Goal: Task Accomplishment & Management: Complete application form

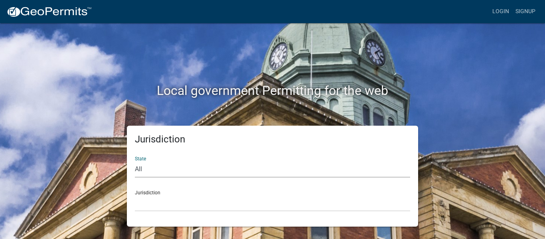
click at [156, 177] on select "All [US_STATE] [US_STATE] [US_STATE] [US_STATE] [US_STATE] [US_STATE] [US_STATE…" at bounding box center [272, 169] width 275 height 16
select select "[US_STATE]"
click at [135, 161] on select "All [US_STATE] [US_STATE] [US_STATE] [US_STATE] [US_STATE] [US_STATE] [US_STATE…" at bounding box center [272, 169] width 275 height 16
click at [165, 207] on select "[GEOGRAPHIC_DATA], [US_STATE][PERSON_NAME][GEOGRAPHIC_DATA], [US_STATE][PERSON_…" at bounding box center [272, 203] width 275 height 16
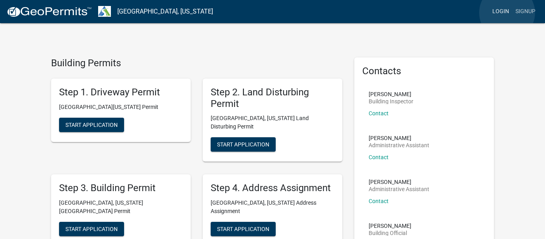
click at [507, 13] on link "Login" at bounding box center [500, 11] width 23 height 15
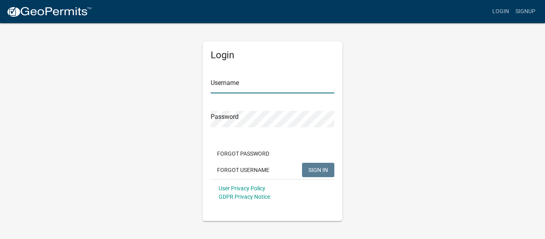
type input "jbmiles24"
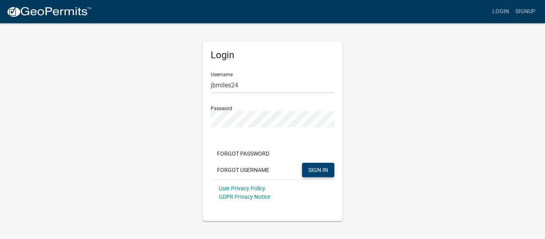
click at [309, 167] on span "SIGN IN" at bounding box center [319, 169] width 20 height 6
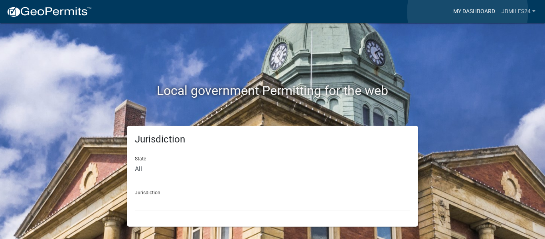
click at [468, 12] on link "My Dashboard" at bounding box center [474, 11] width 48 height 15
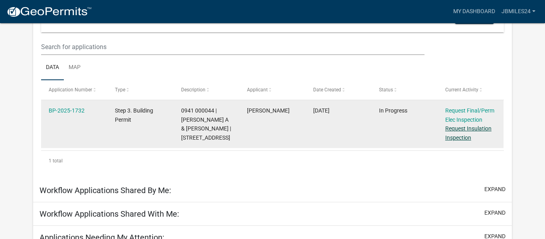
scroll to position [98, 0]
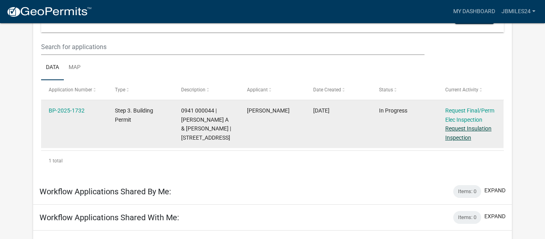
click at [464, 129] on link "Request Insulation Inspection" at bounding box center [468, 133] width 46 height 16
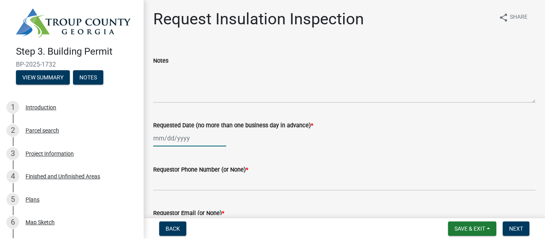
click at [184, 139] on div at bounding box center [189, 138] width 73 height 16
select select "8"
select select "2025"
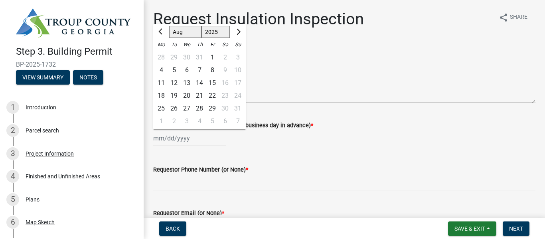
click at [242, 139] on div "[PERSON_NAME] Feb Mar Apr [PERSON_NAME][DATE] Oct Nov [DATE] 1526 1527 1528 152…" at bounding box center [344, 138] width 382 height 16
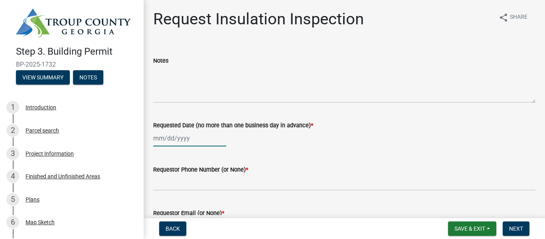
click at [172, 140] on div at bounding box center [189, 138] width 73 height 16
select select "8"
select select "2025"
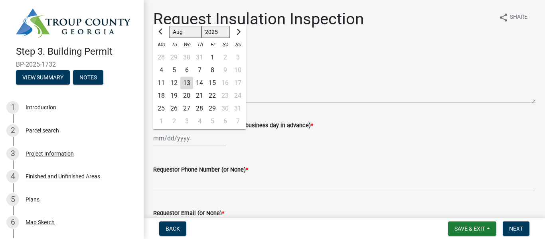
click at [197, 84] on div "14" at bounding box center [199, 83] width 13 height 13
type input "[DATE]"
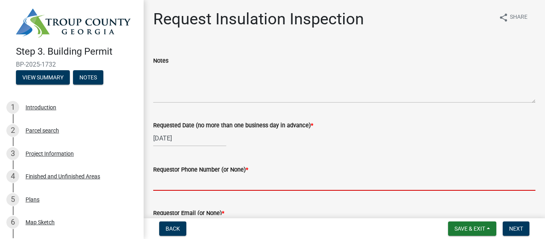
click at [228, 182] on input "Requestor Phone Number (or None) *" at bounding box center [344, 182] width 382 height 16
click at [316, 170] on div "Requestor Phone Number (or None) *" at bounding box center [344, 170] width 382 height 10
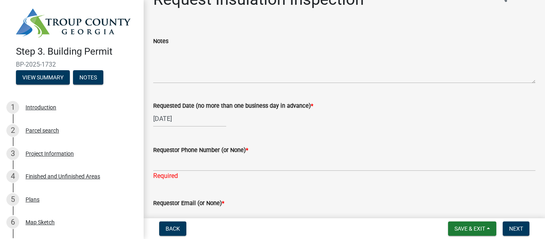
scroll to position [32, 0]
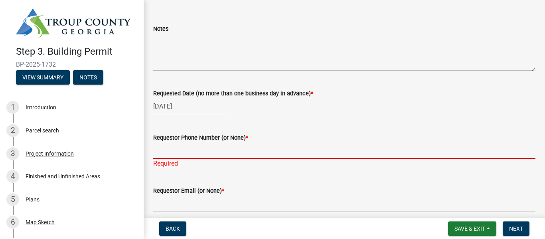
click at [233, 154] on input "Requestor Phone Number (or None) *" at bounding box center [344, 150] width 382 height 16
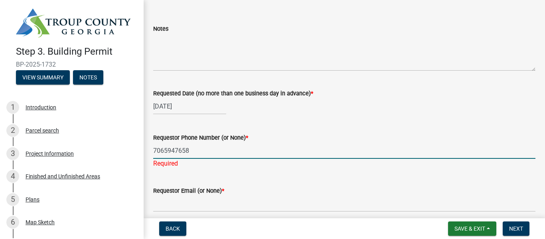
type input "7065947658"
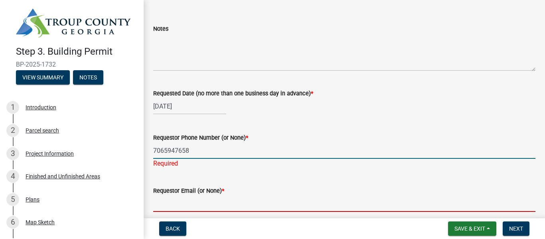
click at [224, 210] on wm-data-entity-input-list "Notes Requested Date (no more than one business day in advance) * [DATE] Reques…" at bounding box center [344, 164] width 382 height 303
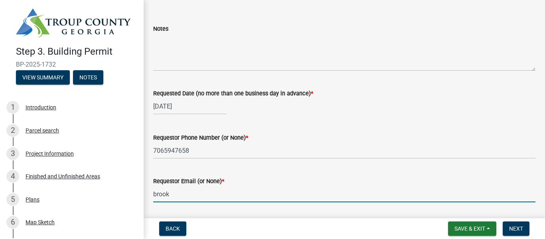
type input "[PERSON_NAME]"
type input "[EMAIL_ADDRESS][DOMAIN_NAME]"
click at [433, 115] on wm-data-entity-input "Requested Date (no more than one business day in advance) * [DATE]" at bounding box center [344, 99] width 382 height 44
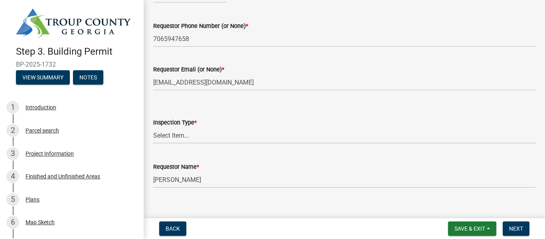
scroll to position [154, 0]
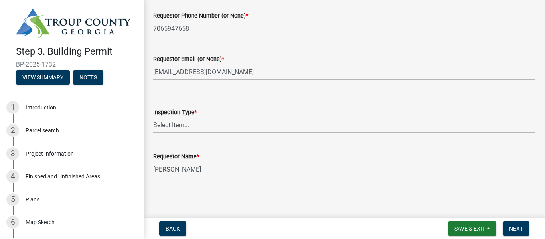
click at [177, 121] on select "Select Item... Insulation" at bounding box center [344, 125] width 382 height 16
click at [153, 117] on select "Select Item... Insulation" at bounding box center [344, 125] width 382 height 16
select select "2e5302d4-b34e-405d-80e1-2f893e7792f7"
click at [208, 147] on div "Requestor Name * [PERSON_NAME]" at bounding box center [344, 158] width 382 height 37
click at [511, 231] on span "Next" at bounding box center [516, 229] width 14 height 6
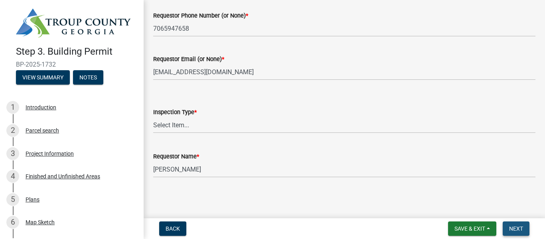
scroll to position [0, 0]
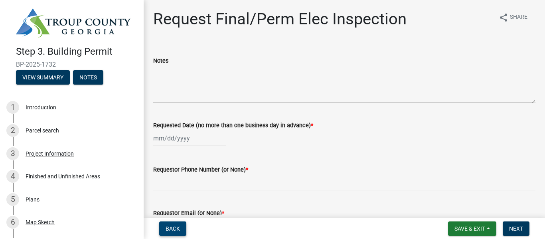
click at [180, 233] on button "Back" at bounding box center [172, 229] width 27 height 14
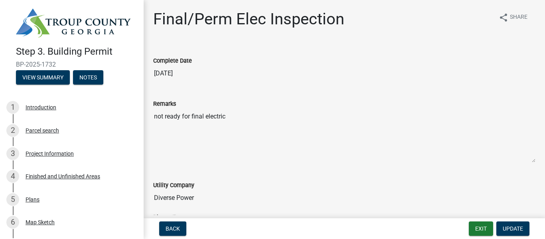
click at [313, 126] on textarea "not ready for final electric" at bounding box center [344, 136] width 382 height 54
click at [287, 46] on div "Complete Date [DATE]" at bounding box center [344, 63] width 382 height 37
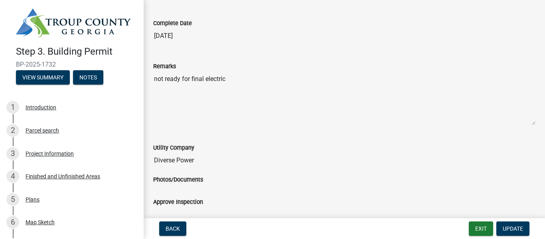
scroll to position [48, 0]
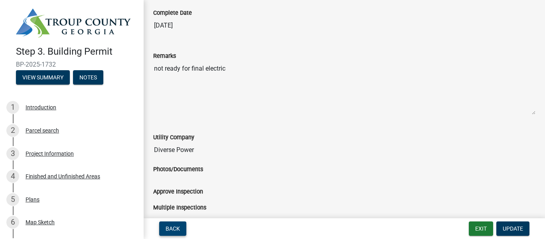
click at [177, 226] on span "Back" at bounding box center [173, 229] width 14 height 6
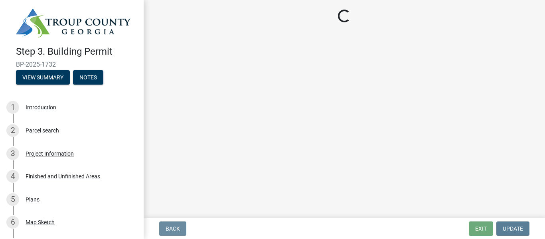
scroll to position [0, 0]
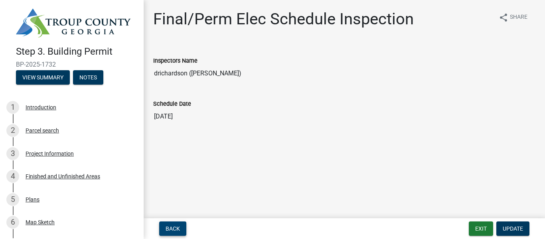
click at [177, 227] on span "Back" at bounding box center [173, 229] width 14 height 6
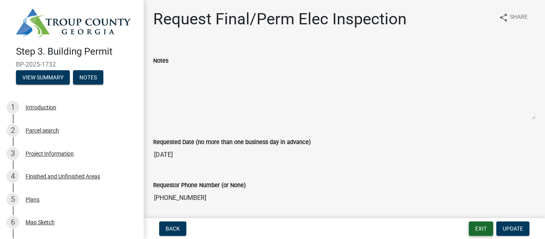
click at [486, 232] on button "Exit" at bounding box center [481, 229] width 24 height 14
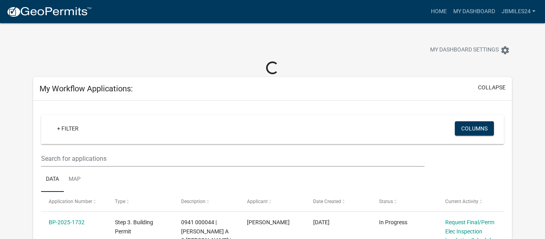
click at [410, 83] on div "My Workflow Applications: collapse" at bounding box center [272, 89] width 479 height 24
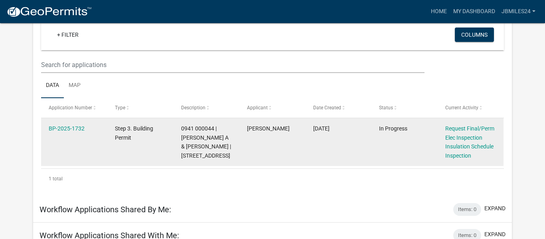
scroll to position [66, 0]
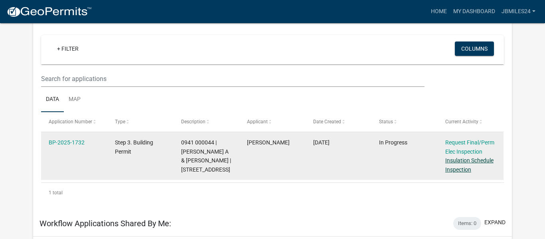
click at [475, 161] on link "Insulation Schedule Inspection" at bounding box center [469, 165] width 48 height 16
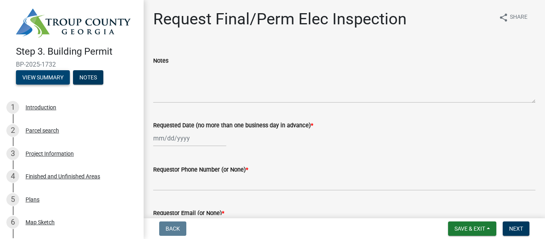
click at [42, 79] on button "View Summary" at bounding box center [43, 77] width 54 height 14
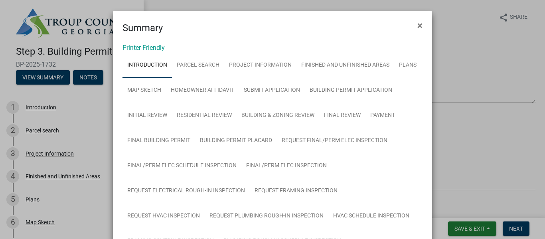
drag, startPoint x: 350, startPoint y: 14, endPoint x: 350, endPoint y: 9, distance: 5.2
click at [350, 9] on ngb-modal-window "Summary × Printer Friendly Introduction Parcel search Project Information Finis…" at bounding box center [272, 119] width 545 height 239
click at [330, 25] on div "Summary ×" at bounding box center [272, 23] width 319 height 24
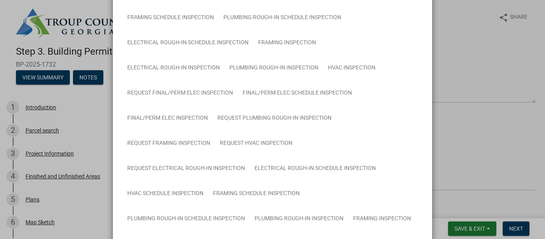
scroll to position [255, 0]
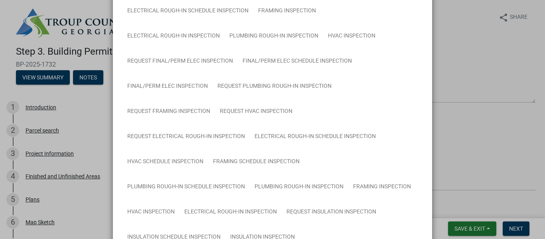
click at [241, 225] on link "Insulation Inspection" at bounding box center [263, 238] width 74 height 26
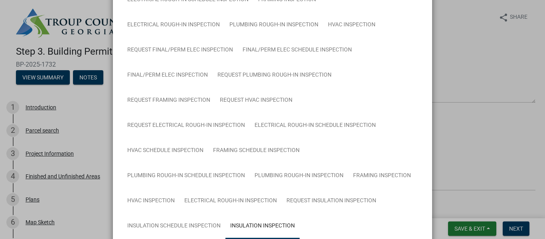
scroll to position [0, 0]
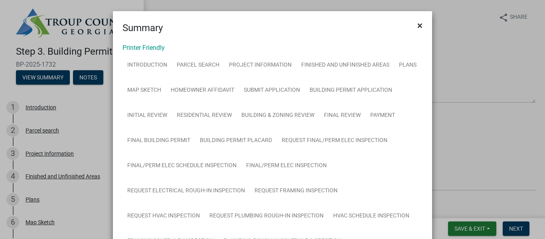
click at [416, 29] on button "×" at bounding box center [420, 25] width 18 height 22
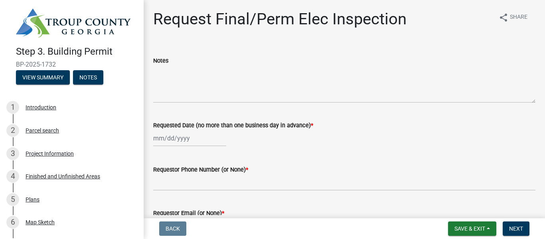
click at [146, 57] on div "Request Final/Perm Elec Inspection share Share Notes Requested Date (no more th…" at bounding box center [345, 178] width 402 height 336
click at [137, 61] on h6 "BP-2025-1732" at bounding box center [76, 64] width 121 height 6
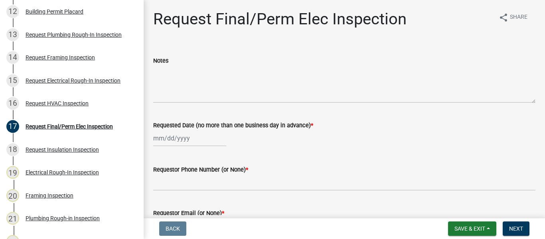
scroll to position [383, 0]
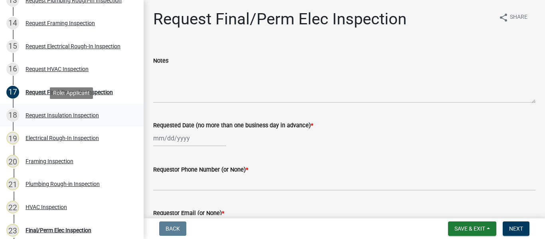
click at [68, 115] on div "Request Insulation Inspection" at bounding box center [62, 116] width 73 height 6
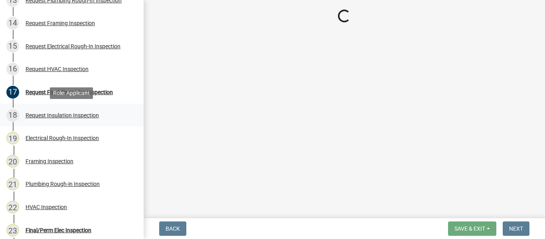
select select "2e5302d4-b34e-405d-80e1-2f893e7792f7"
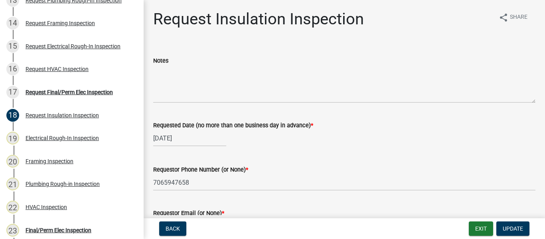
click at [345, 104] on wm-data-entity-input "Notes" at bounding box center [344, 77] width 382 height 65
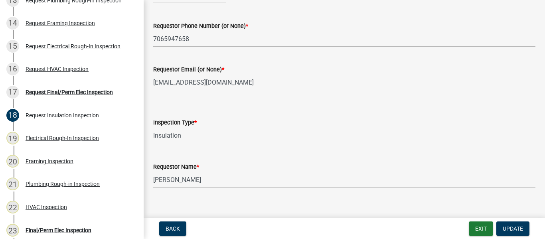
scroll to position [154, 0]
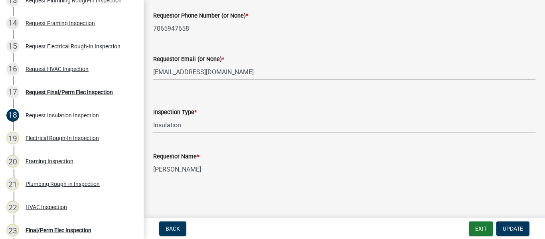
click at [371, 202] on main "Request Insulation Inspection share Share Notes Requested Date (no more than on…" at bounding box center [345, 107] width 402 height 215
click at [488, 226] on button "Exit" at bounding box center [481, 229] width 24 height 14
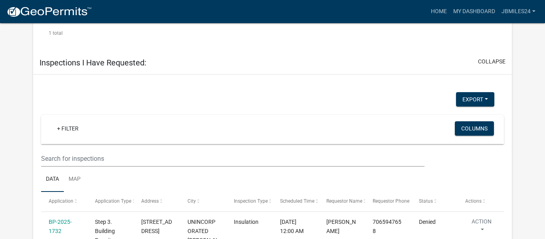
scroll to position [489, 0]
